Goal: Find specific page/section: Find specific page/section

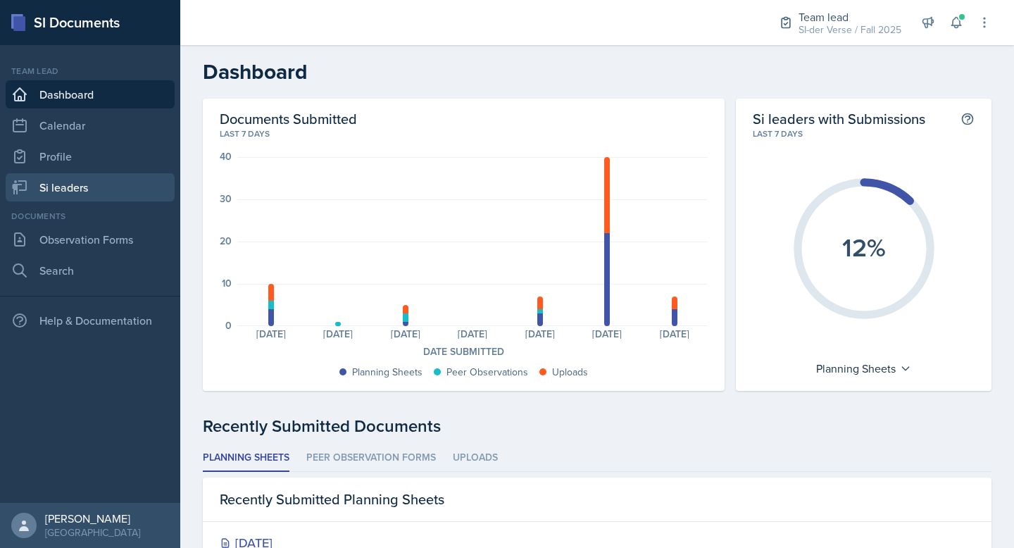
click at [68, 177] on link "Si leaders" at bounding box center [90, 187] width 169 height 28
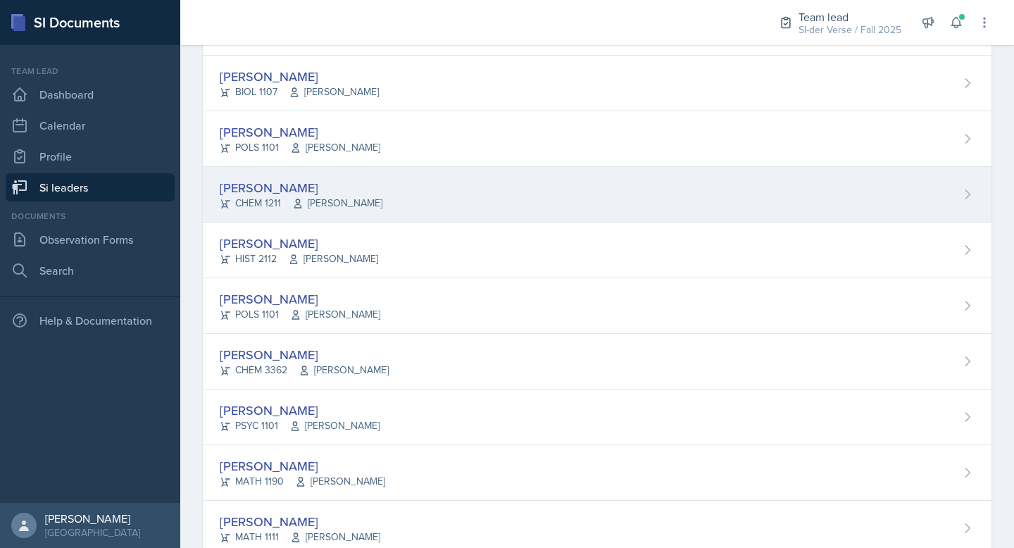
scroll to position [500, 0]
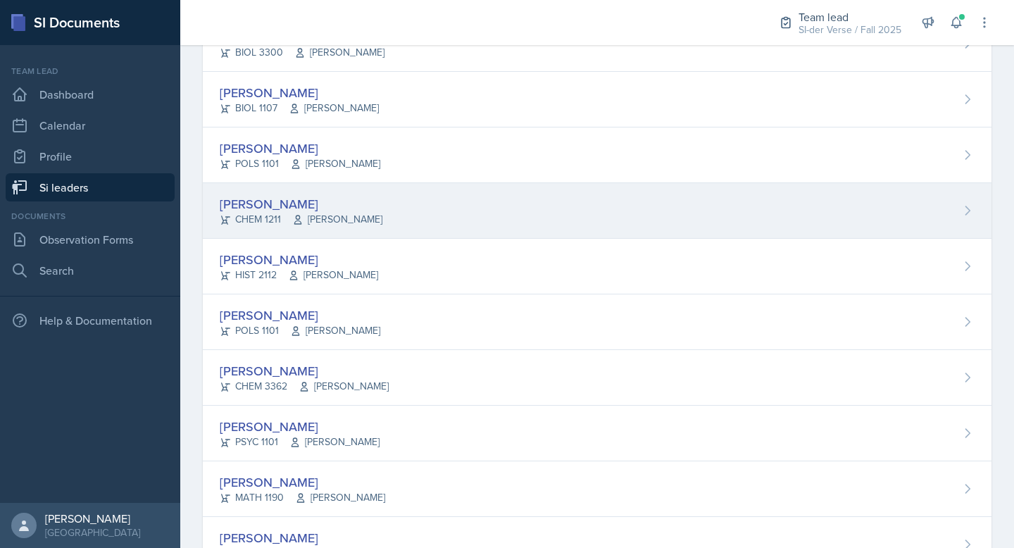
click at [281, 183] on div "[PERSON_NAME] CHEM 1211 [PERSON_NAME]" at bounding box center [597, 211] width 788 height 56
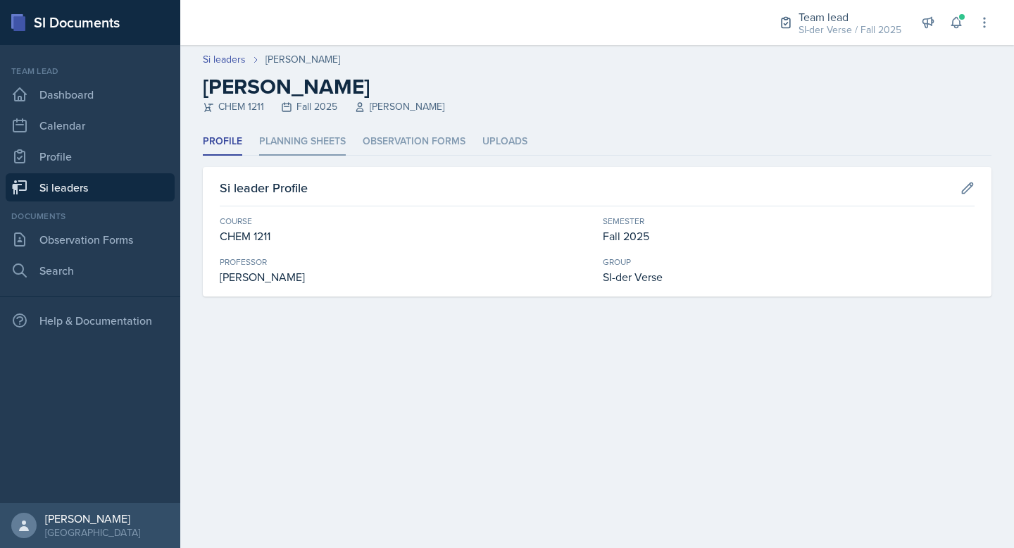
click at [282, 134] on li "Planning Sheets" at bounding box center [302, 141] width 87 height 27
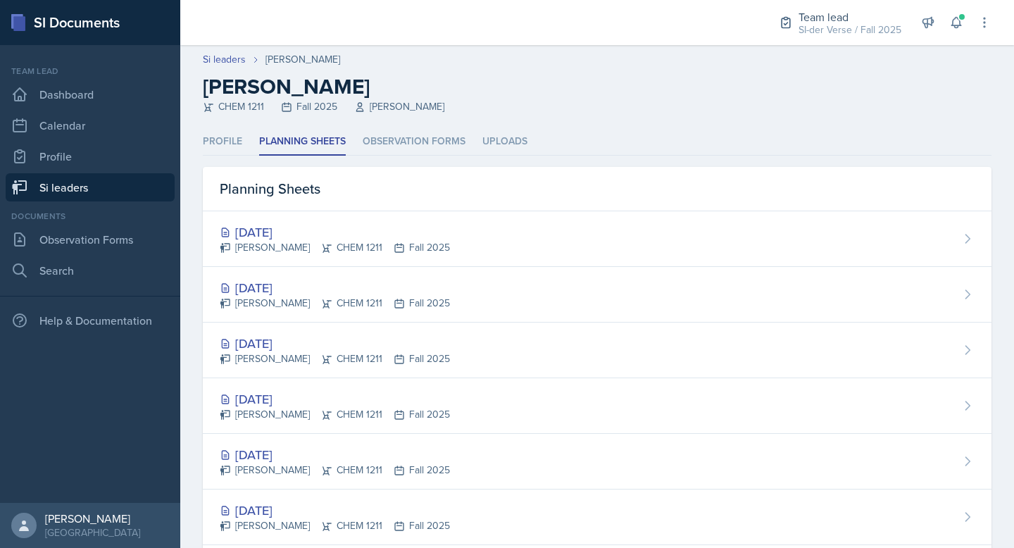
click at [265, 279] on div "[DATE]" at bounding box center [335, 287] width 230 height 19
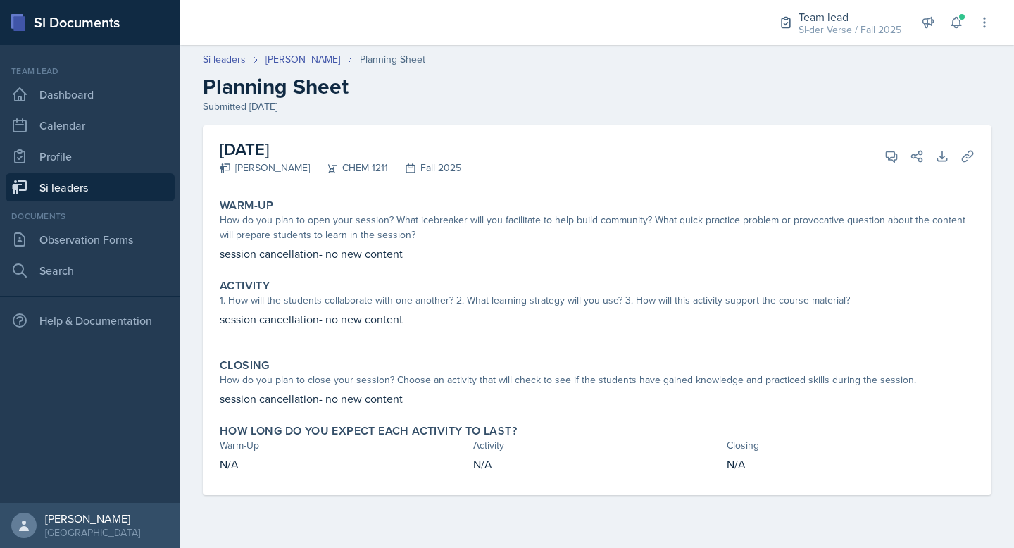
click at [72, 189] on link "Si leaders" at bounding box center [90, 187] width 169 height 28
